Goal: Navigation & Orientation: Go to known website

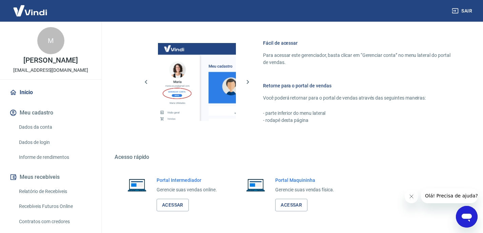
scroll to position [309, 0]
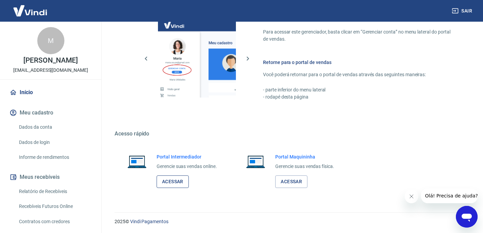
click at [167, 186] on link "Acessar" at bounding box center [173, 182] width 32 height 13
